Goal: Communication & Community: Answer question/provide support

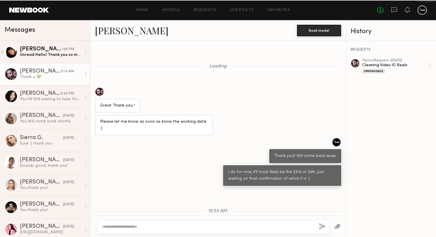
scroll to position [230, 0]
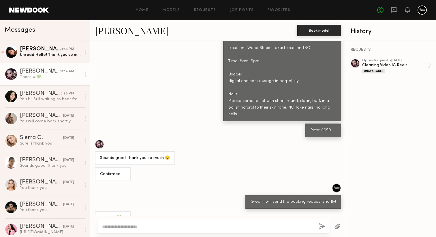
click at [56, 54] on div "Unread: Hello! Thank you so much for reaching out to me! Apologies for the dela…" at bounding box center [50, 54] width 61 height 5
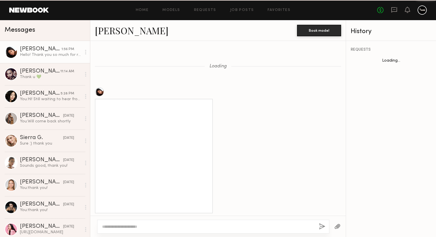
scroll to position [838, 0]
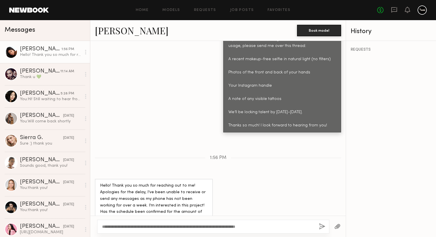
type textarea "**********"
click at [321, 227] on button "button" at bounding box center [322, 226] width 6 height 7
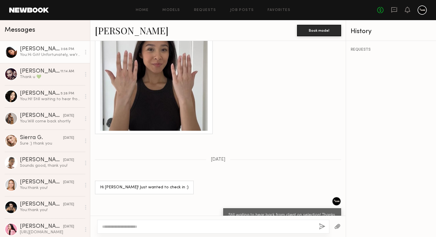
scroll to position [1430, 0]
